Goal: Transaction & Acquisition: Purchase product/service

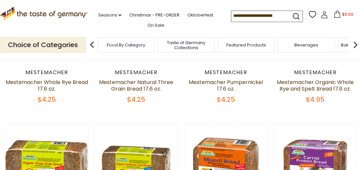
scroll to position [146, 0]
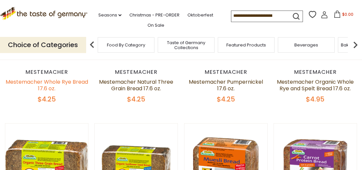
click at [40, 92] on link "Mestemacher Whole Rye Bread 17.6 oz." at bounding box center [47, 85] width 82 height 14
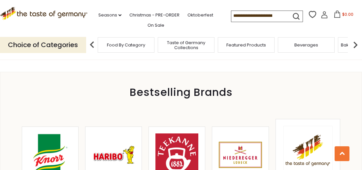
scroll to position [615, 0]
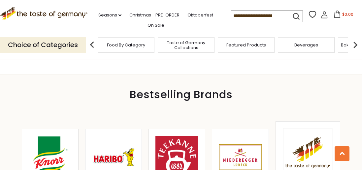
click at [147, 29] on link "Binkert's Liverwurst, Finely Ground, 1lbs." at bounding box center [147, 12] width 58 height 33
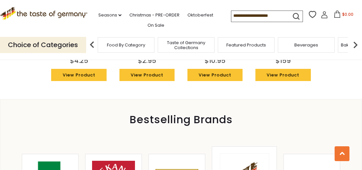
scroll to position [621, 0]
